Goal: Transaction & Acquisition: Purchase product/service

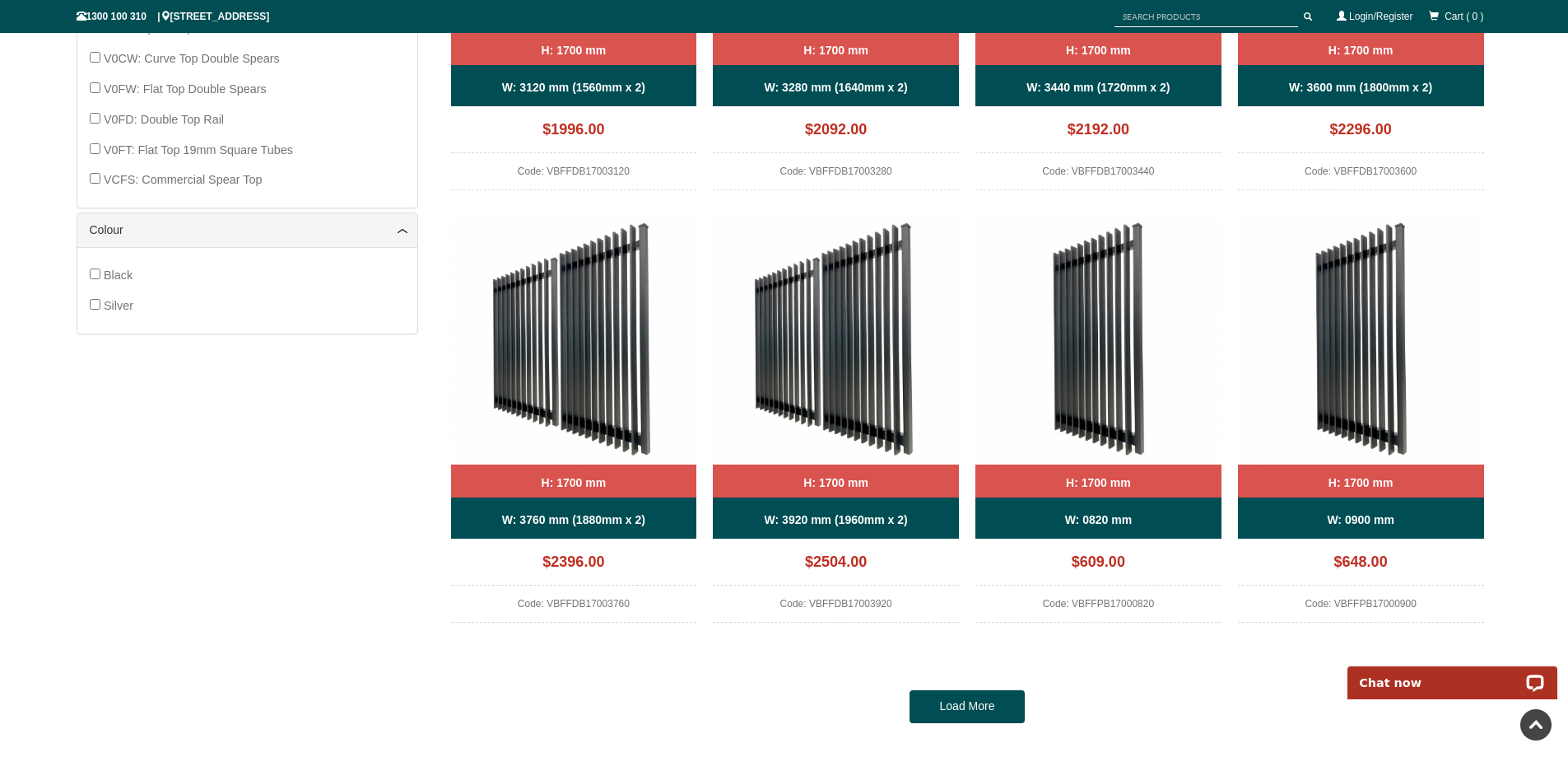
scroll to position [1441, 0]
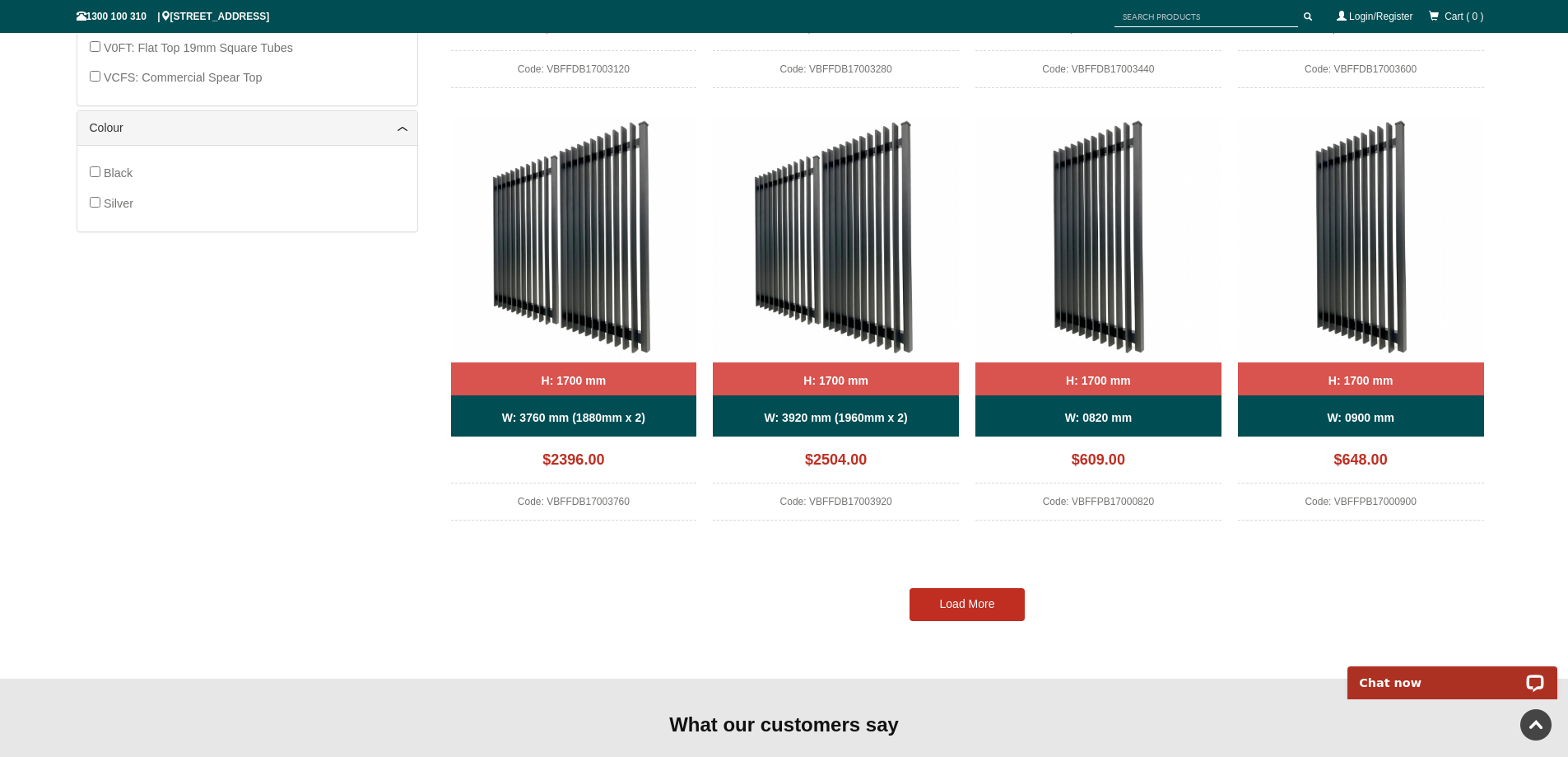
click at [965, 598] on link "Load More" at bounding box center [967, 604] width 115 height 33
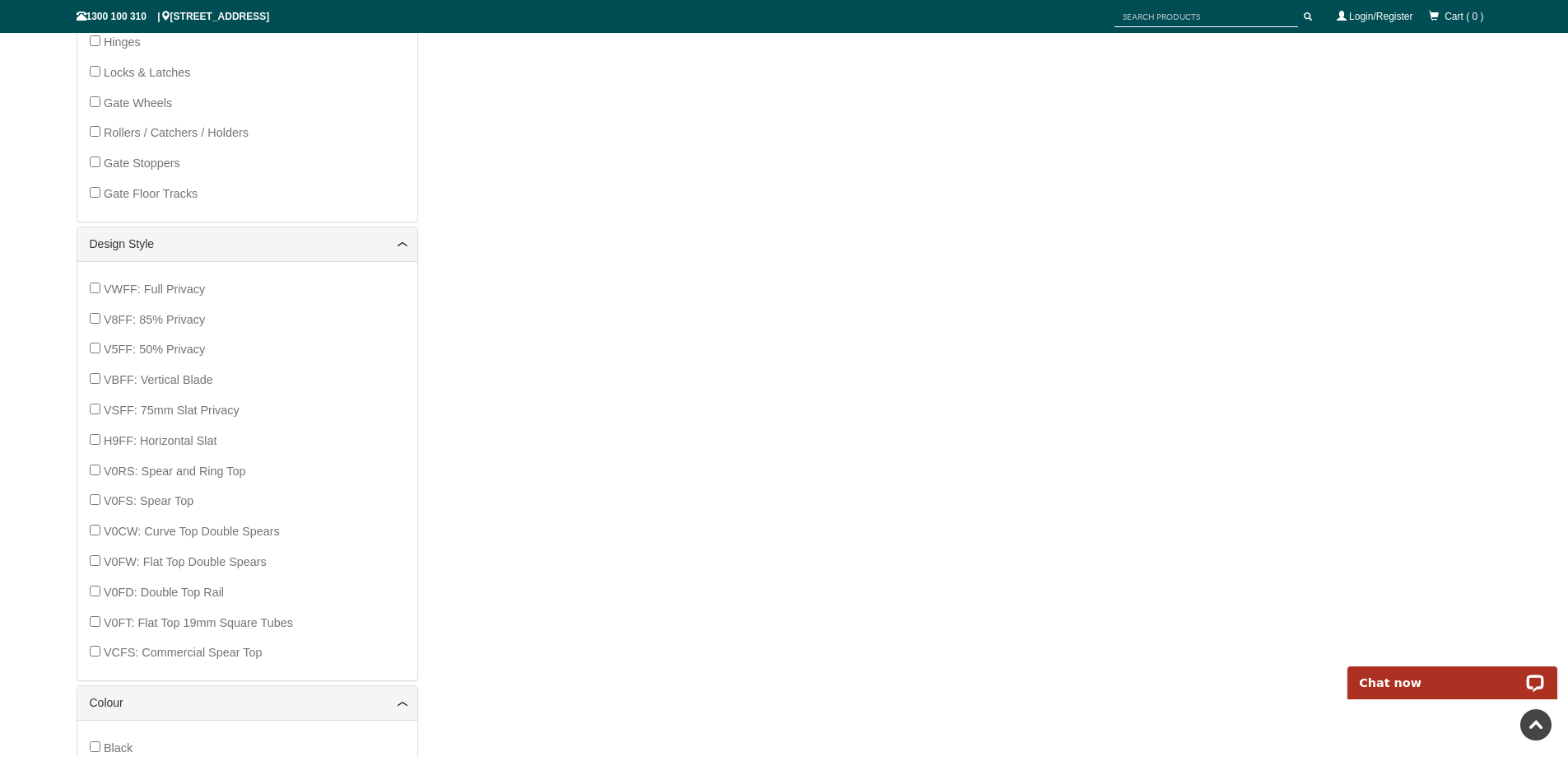
scroll to position [1070, 0]
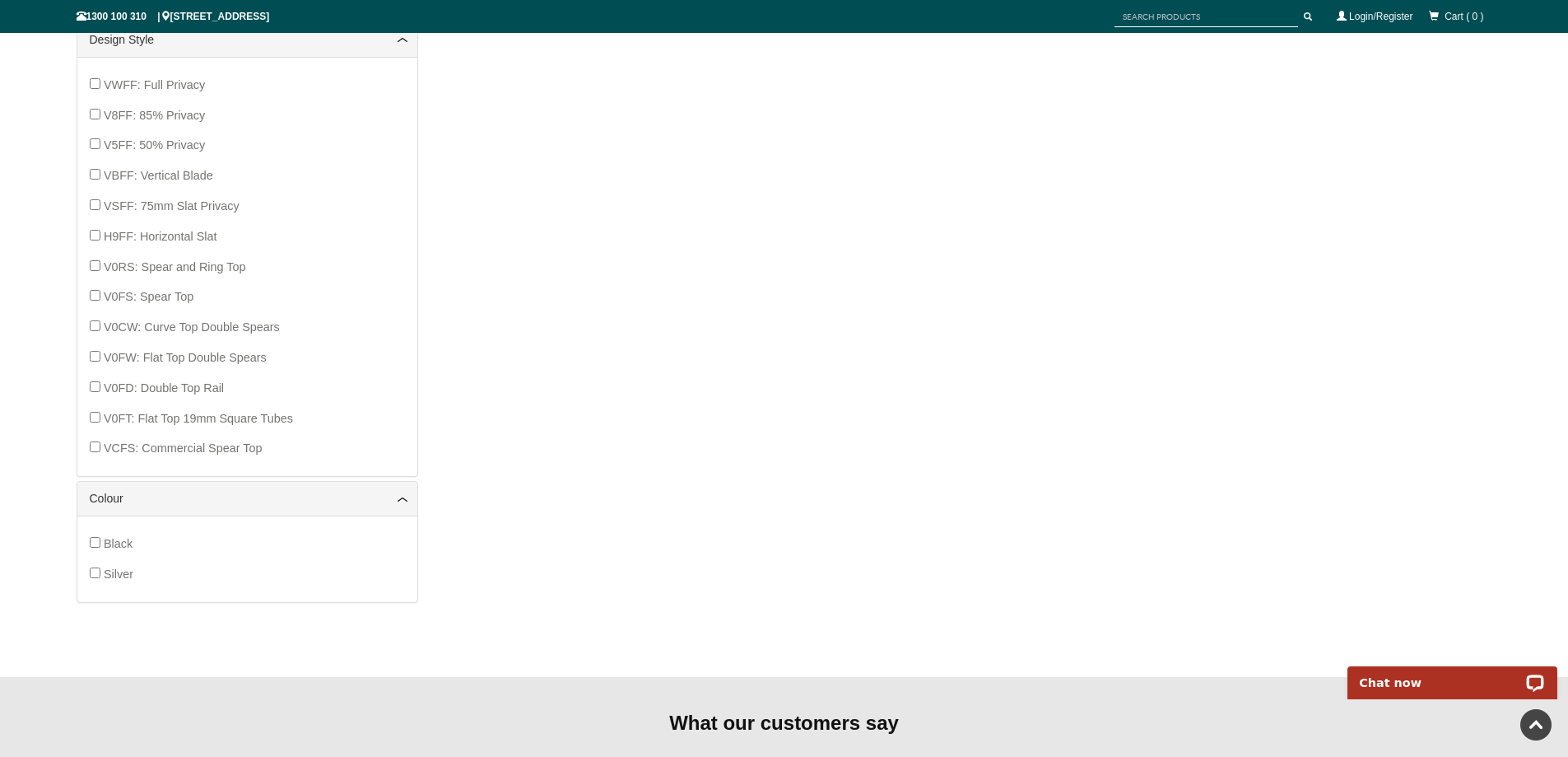
click at [87, 354] on div "VWFF: Full Privacy V8FF: 85% Privacy V5FF: 50% Privacy VBFF: Vertical Blade VSF…" at bounding box center [247, 266] width 340 height 419
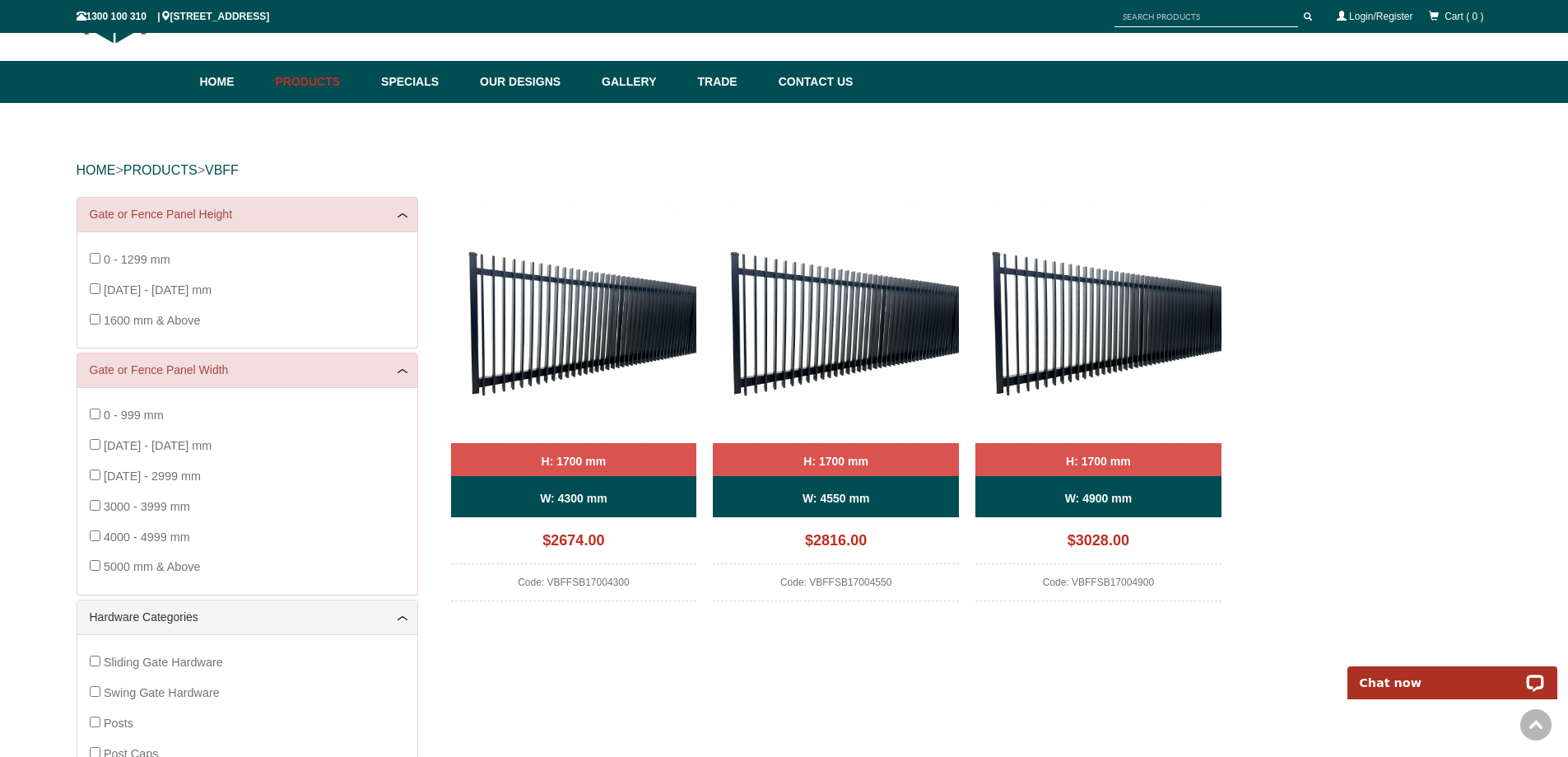
scroll to position [42, 0]
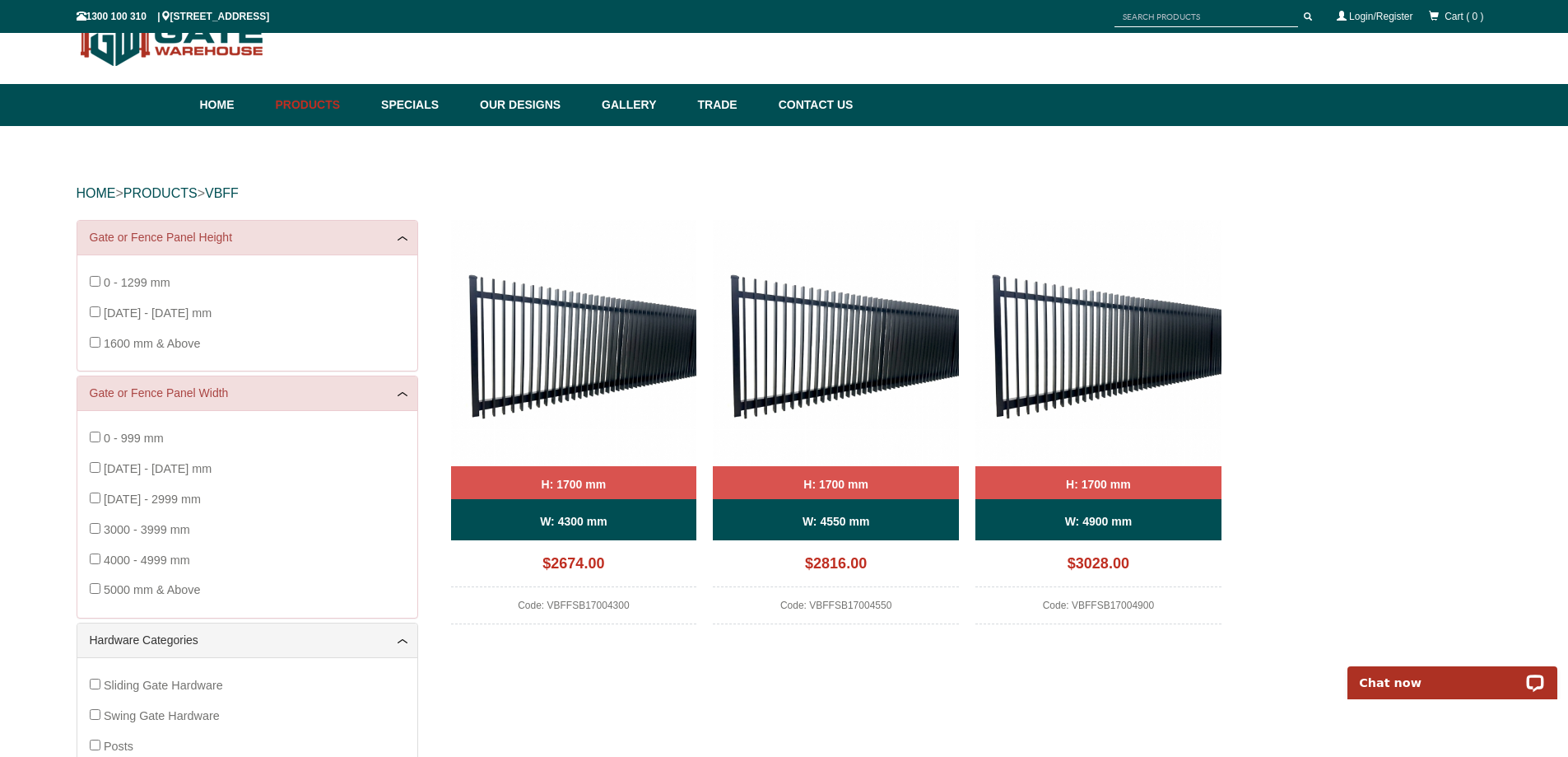
click at [579, 346] on img at bounding box center [574, 342] width 247 height 247
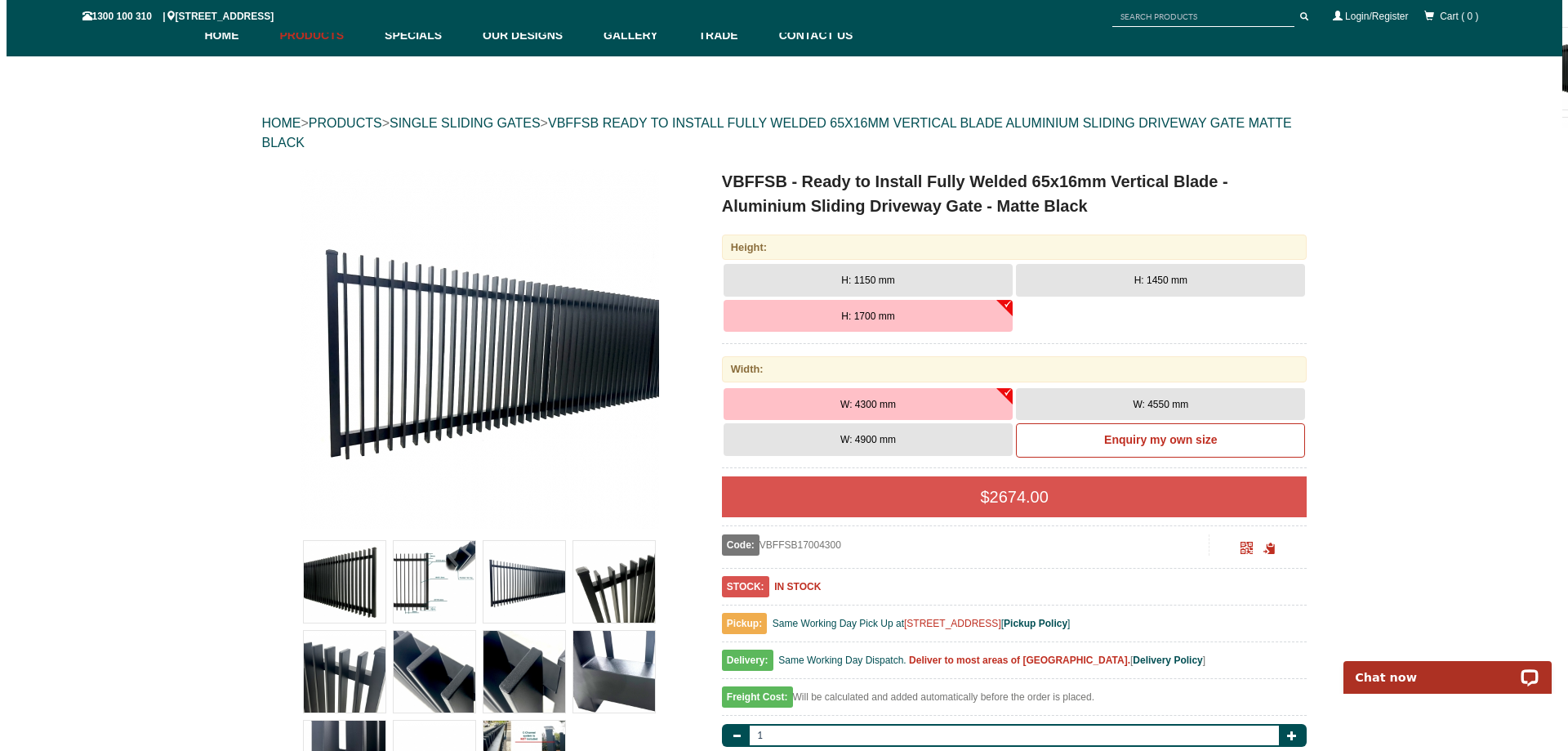
scroll to position [204, 0]
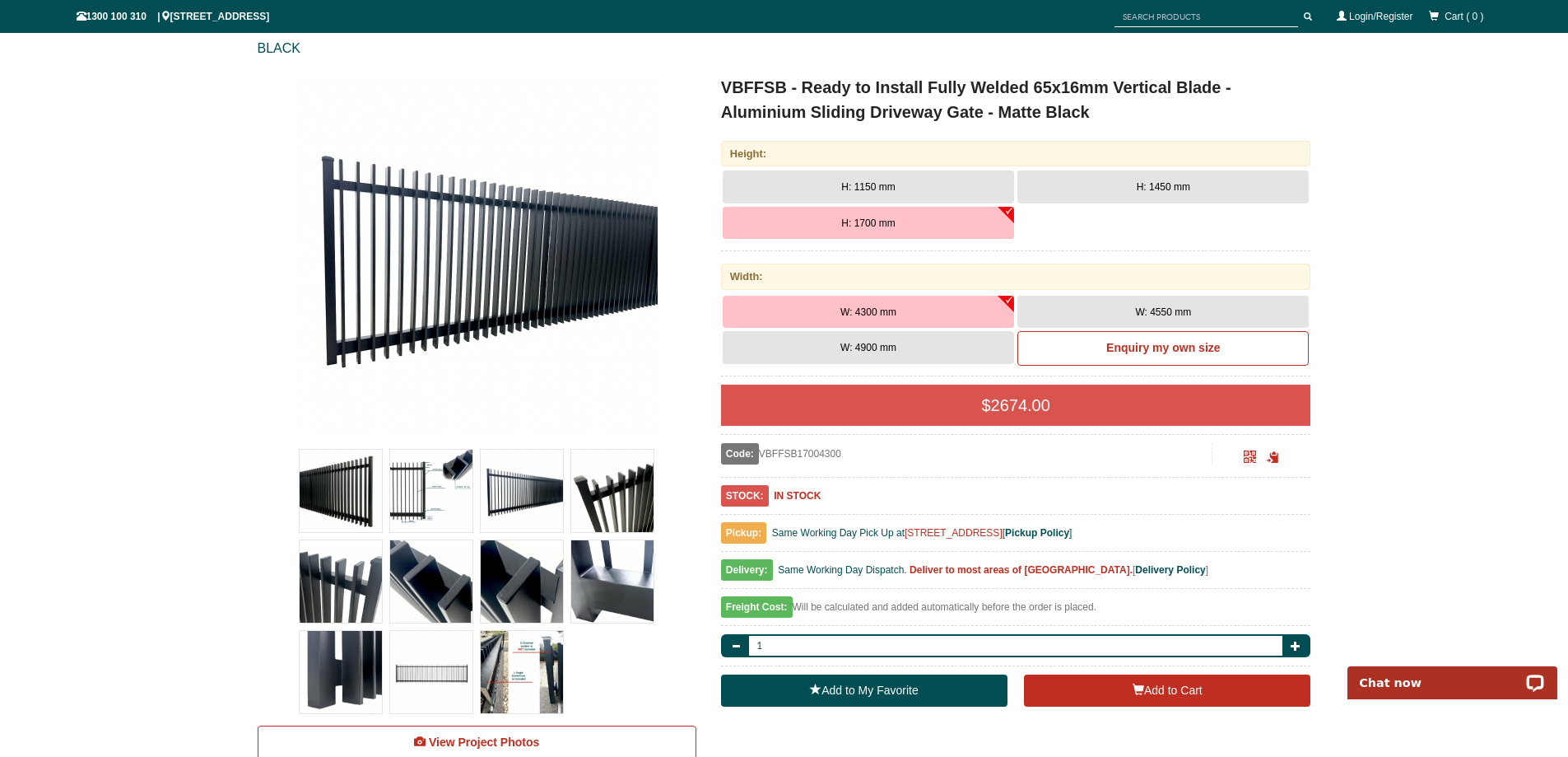
click at [436, 486] on img at bounding box center [431, 490] width 82 height 82
